Goal: Information Seeking & Learning: Learn about a topic

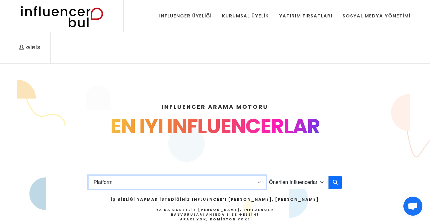
select select "1"
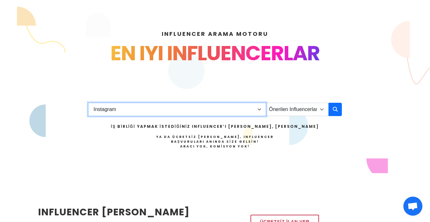
scroll to position [91, 0]
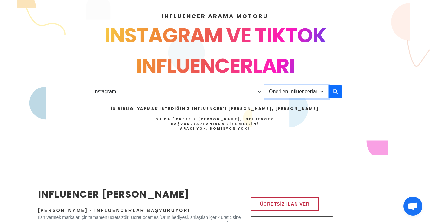
select select "12"
click at [332, 93] on button "button" at bounding box center [335, 91] width 13 height 13
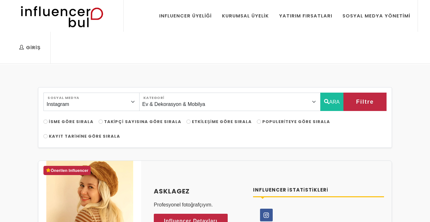
select select "12"
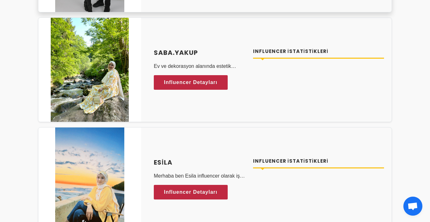
scroll to position [1965, 0]
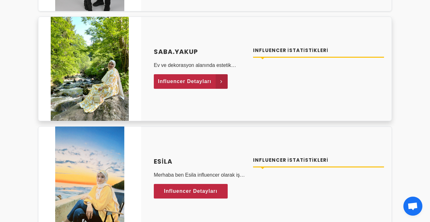
click at [188, 82] on span "Influencer Detayları" at bounding box center [185, 82] width 54 height 10
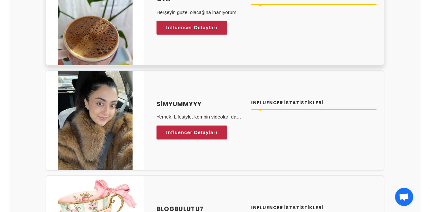
scroll to position [2677, 0]
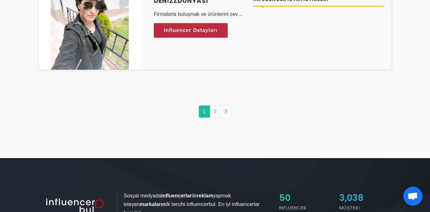
scroll to position [3292, 0]
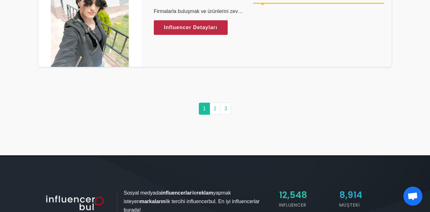
click at [216, 106] on link "2" at bounding box center [215, 109] width 11 height 12
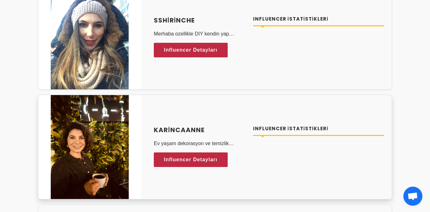
scroll to position [1063, 0]
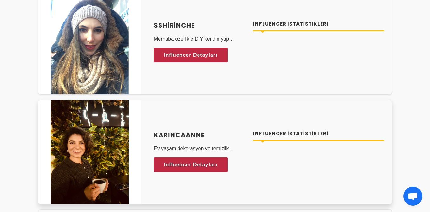
click at [192, 57] on span "Influencer Detayları" at bounding box center [191, 55] width 54 height 10
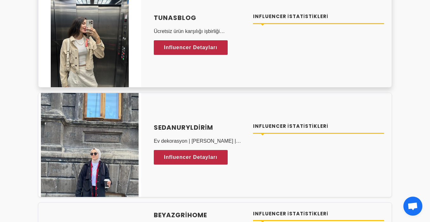
scroll to position [2554, 0]
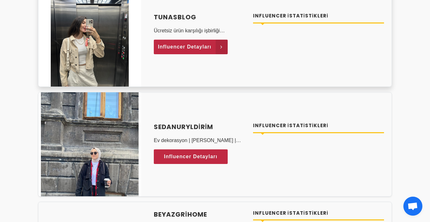
drag, startPoint x: 197, startPoint y: 134, endPoint x: 192, endPoint y: 46, distance: 87.7
click at [192, 46] on span "Influencer Detayları" at bounding box center [185, 47] width 54 height 10
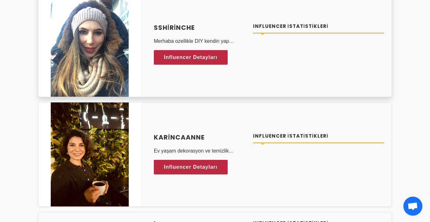
scroll to position [1056, 0]
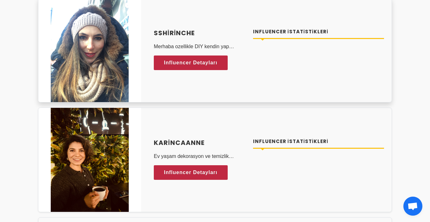
click at [184, 65] on span "Influencer Detayları" at bounding box center [191, 63] width 54 height 10
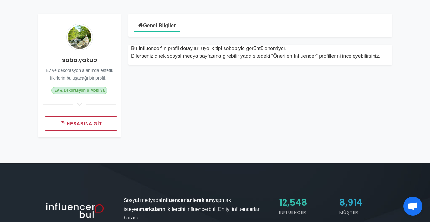
scroll to position [72, 0]
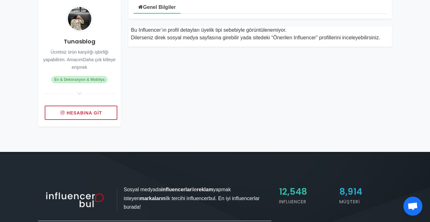
scroll to position [94, 0]
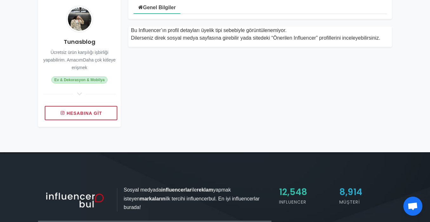
click at [91, 112] on link "Hesabına git" at bounding box center [81, 113] width 73 height 14
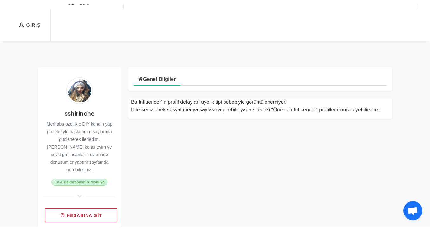
scroll to position [30, 0]
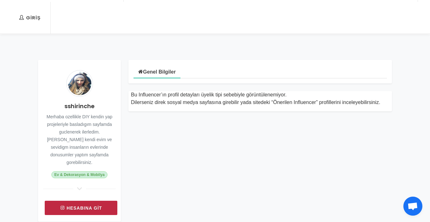
drag, startPoint x: 82, startPoint y: 197, endPoint x: 83, endPoint y: 202, distance: 4.9
click at [83, 202] on link "Hesabına git" at bounding box center [81, 208] width 73 height 14
